Goal: Information Seeking & Learning: Learn about a topic

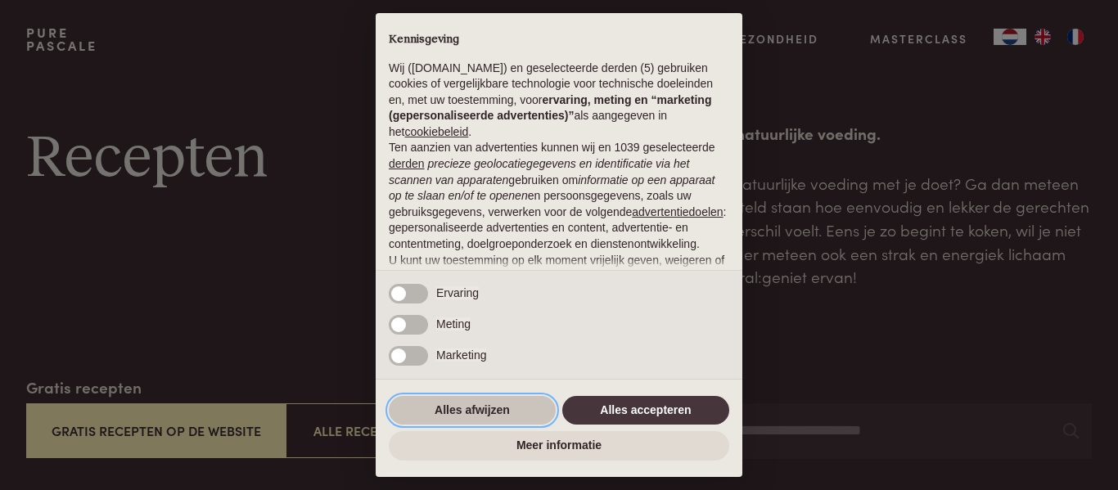
click at [464, 405] on button "Alles afwijzen" at bounding box center [472, 410] width 167 height 29
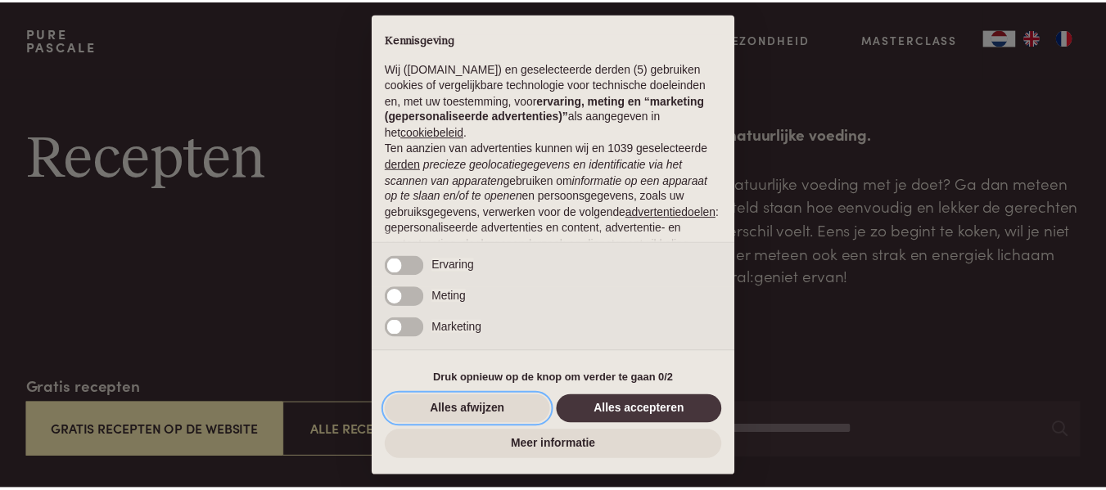
scroll to position [168, 0]
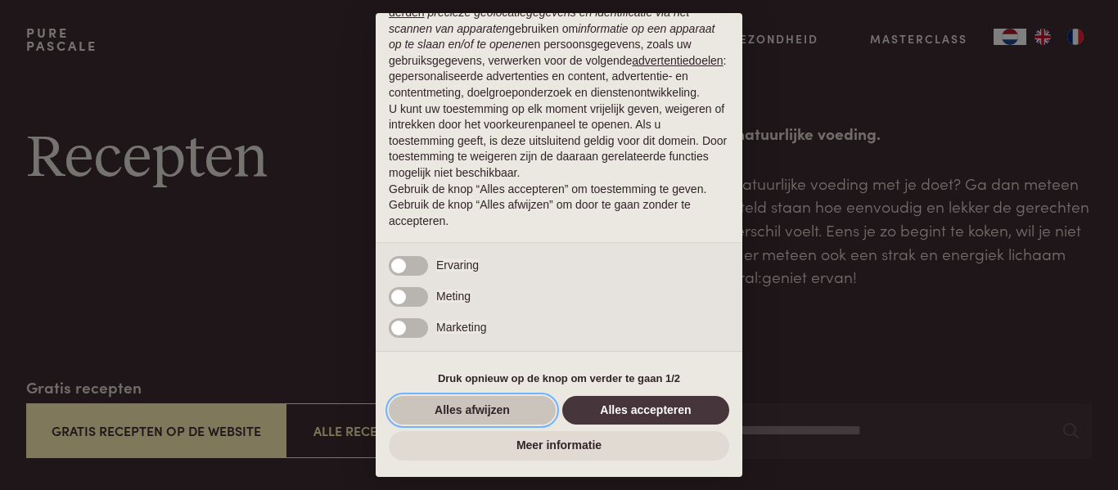
click at [501, 412] on button "Alles afwijzen" at bounding box center [472, 410] width 167 height 29
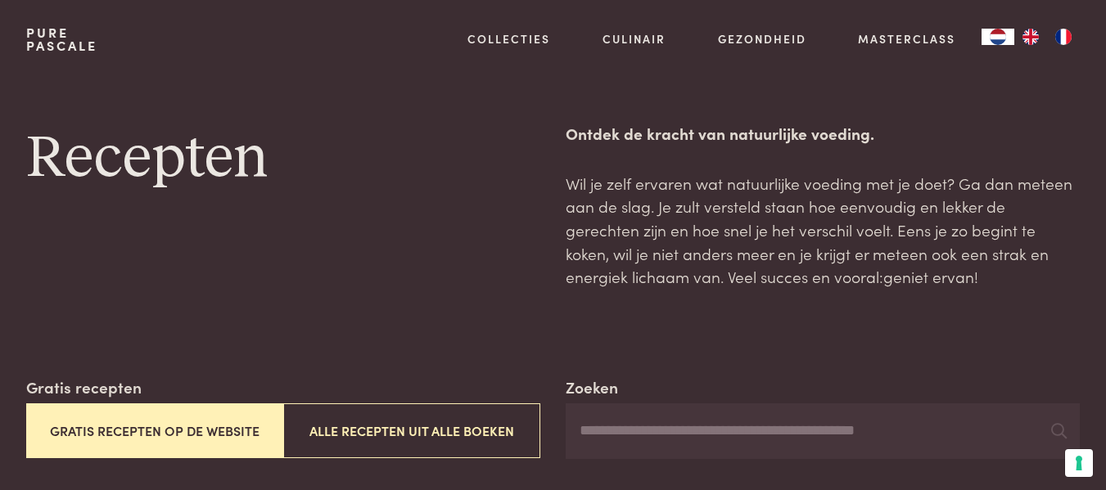
click at [501, 412] on button "Alle recepten uit alle boeken" at bounding box center [411, 431] width 257 height 55
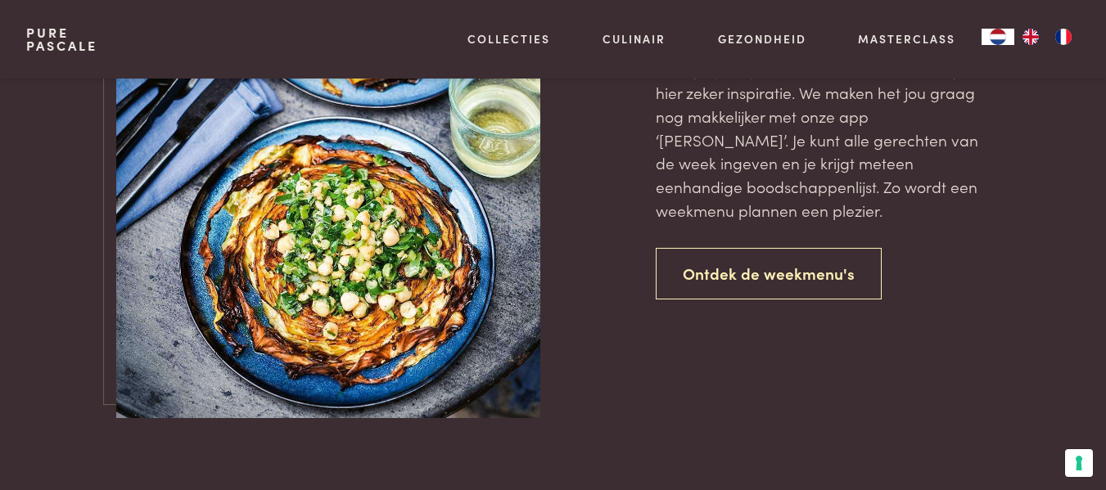
scroll to position [3685, 0]
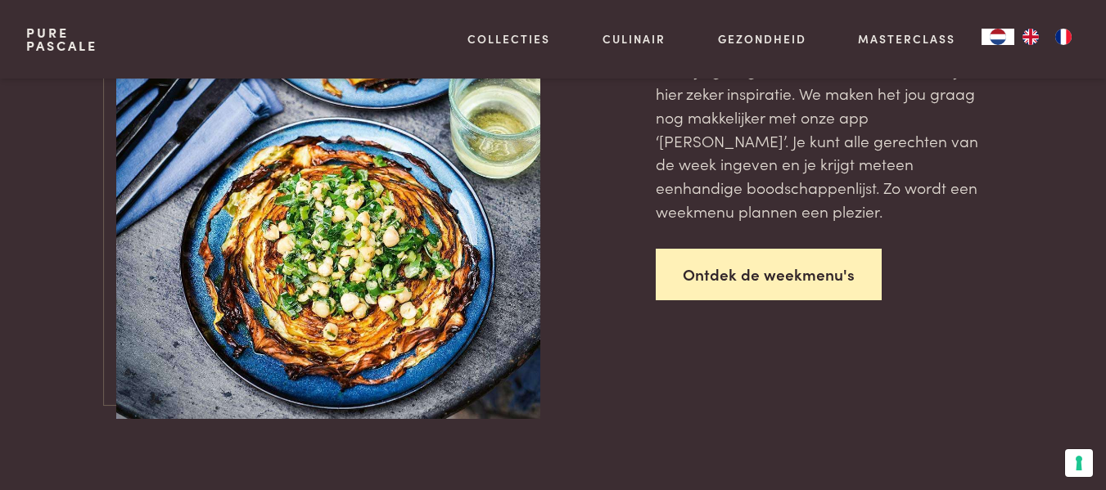
click at [742, 269] on link "Ontdek de weekmenu's" at bounding box center [769, 275] width 226 height 52
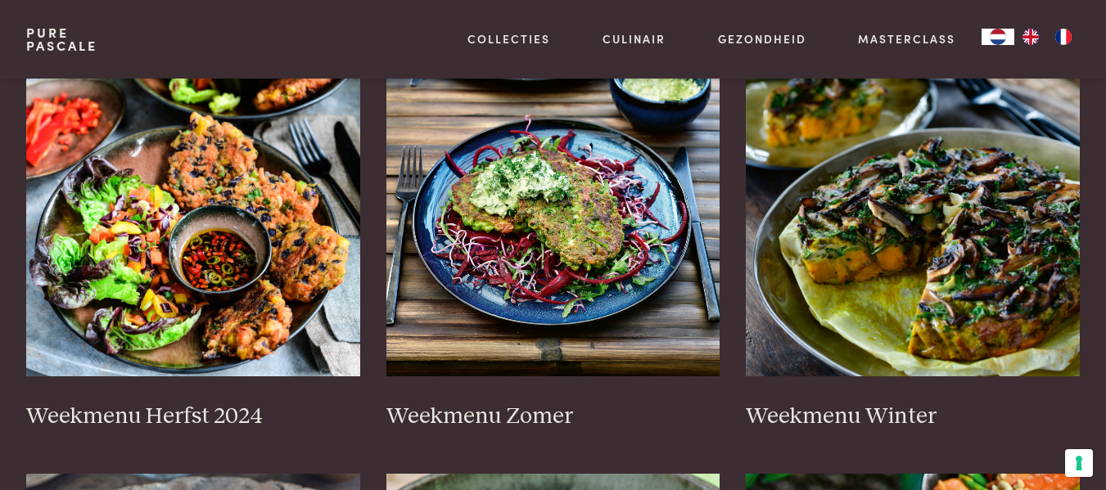
scroll to position [407, 0]
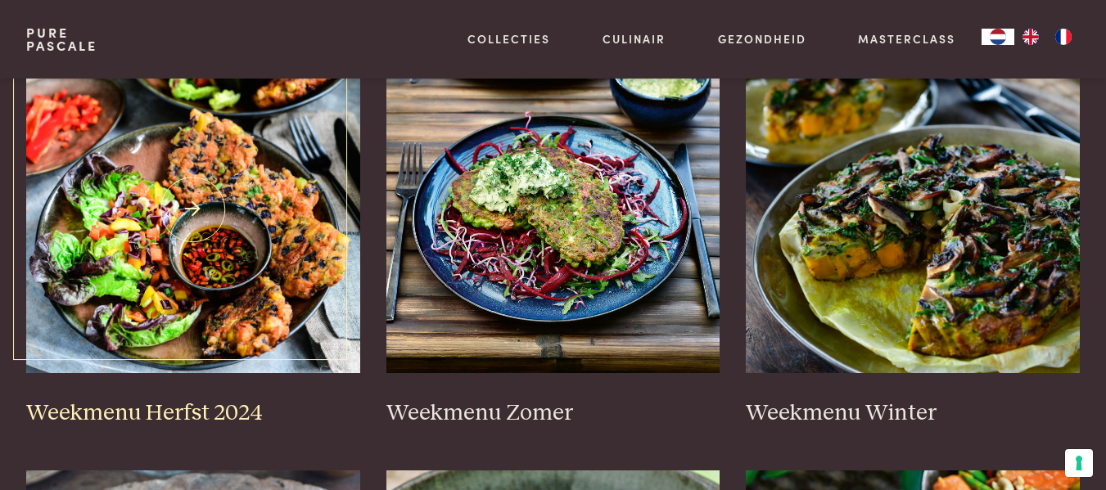
click at [133, 249] on img at bounding box center [193, 210] width 334 height 328
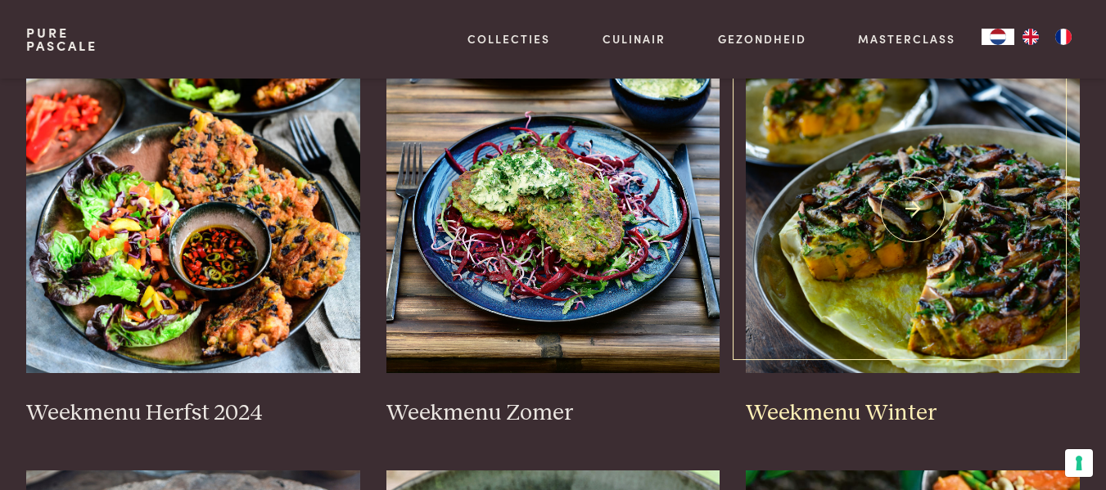
click at [842, 299] on img at bounding box center [913, 210] width 334 height 328
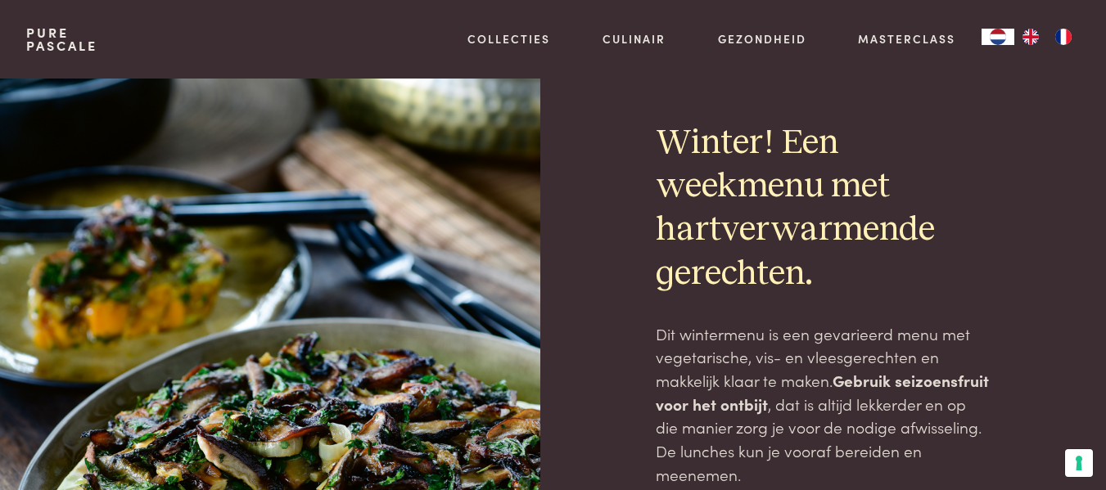
click at [389, 315] on div at bounding box center [283, 456] width 514 height 754
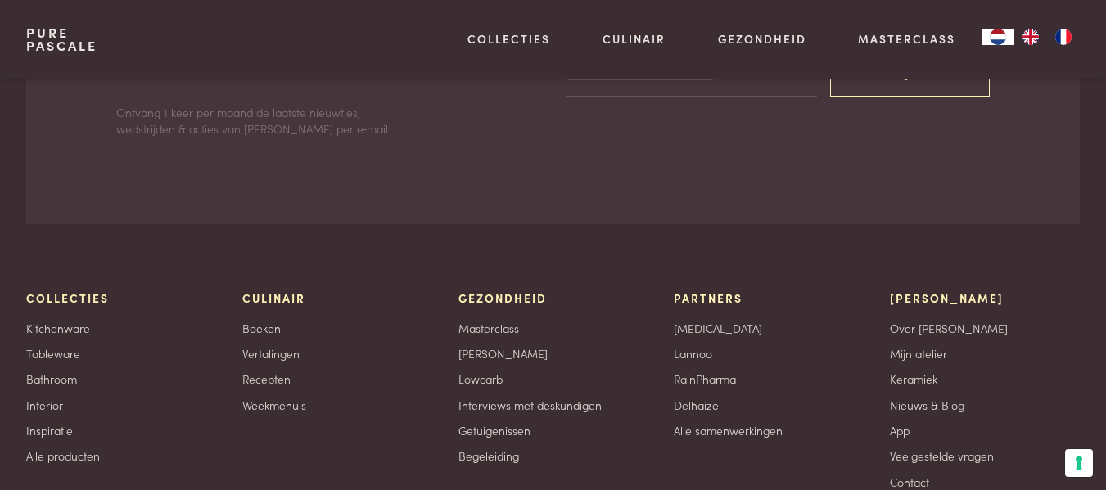
scroll to position [6807, 0]
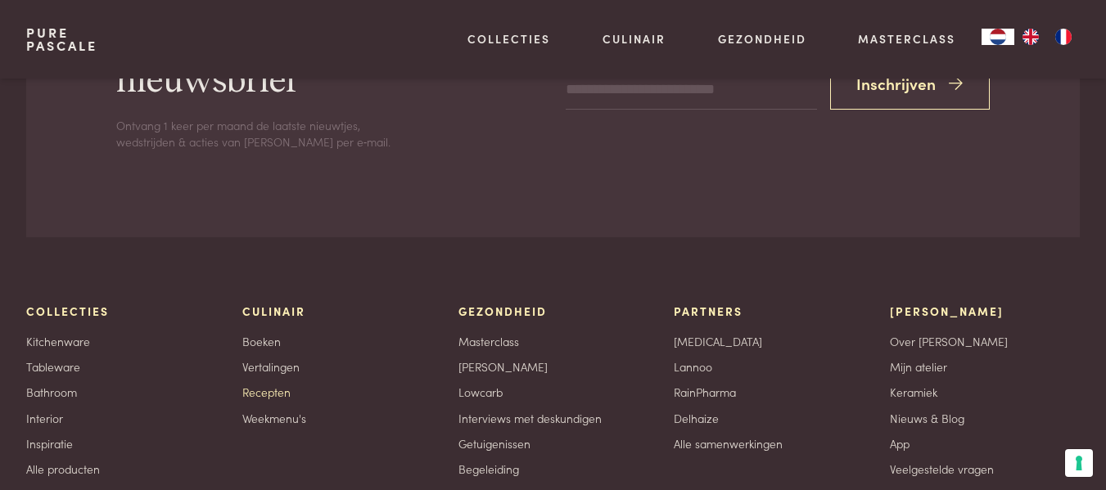
click at [266, 384] on link "Recepten" at bounding box center [266, 392] width 48 height 17
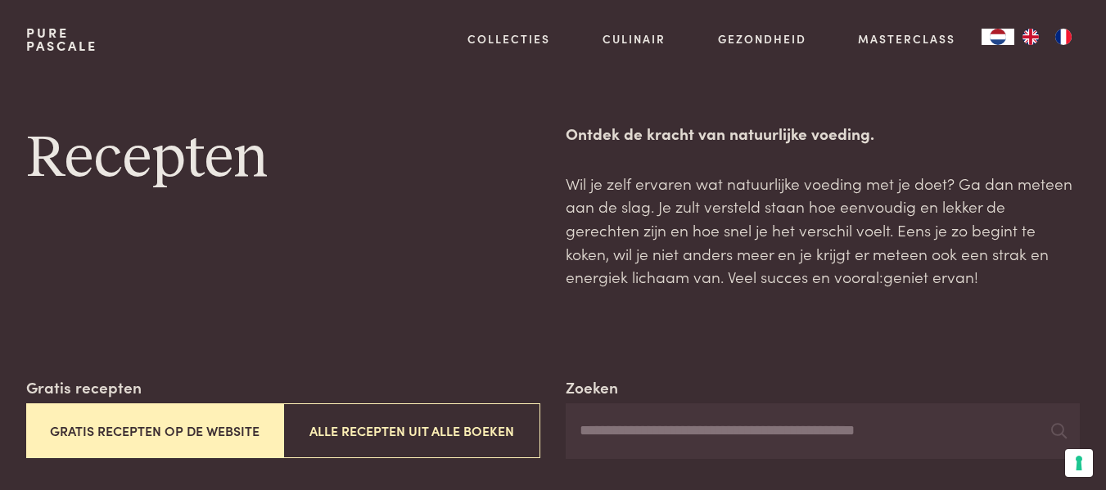
click at [576, 438] on input "Zoeken" at bounding box center [823, 432] width 514 height 56
type input "*********"
